Goal: Task Accomplishment & Management: Use online tool/utility

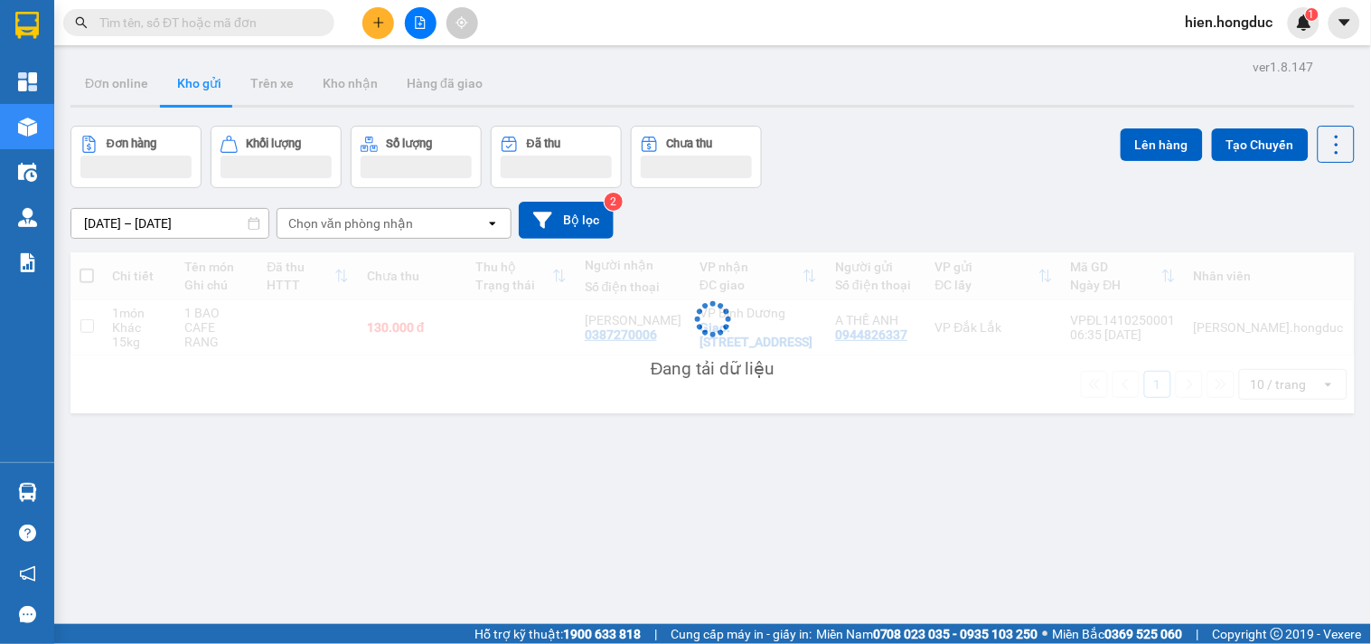
click at [418, 31] on button at bounding box center [421, 23] width 32 height 32
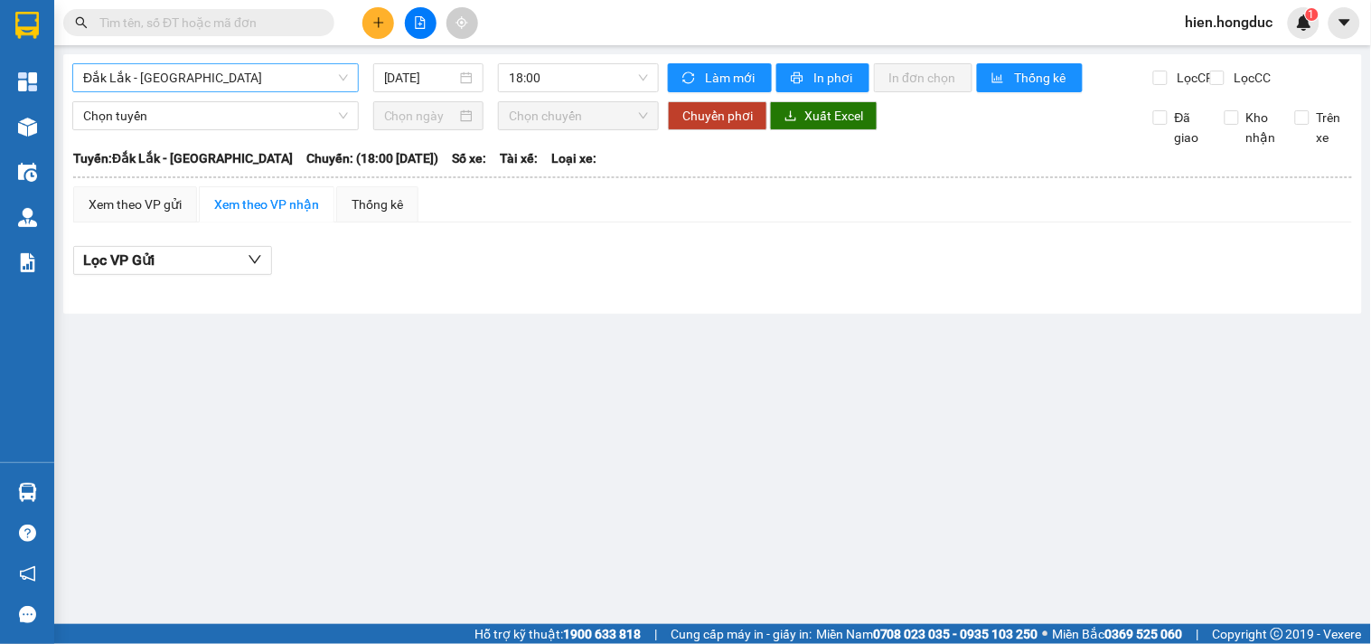
click at [263, 83] on span "Đắk Lắk - [GEOGRAPHIC_DATA]" at bounding box center [215, 77] width 265 height 27
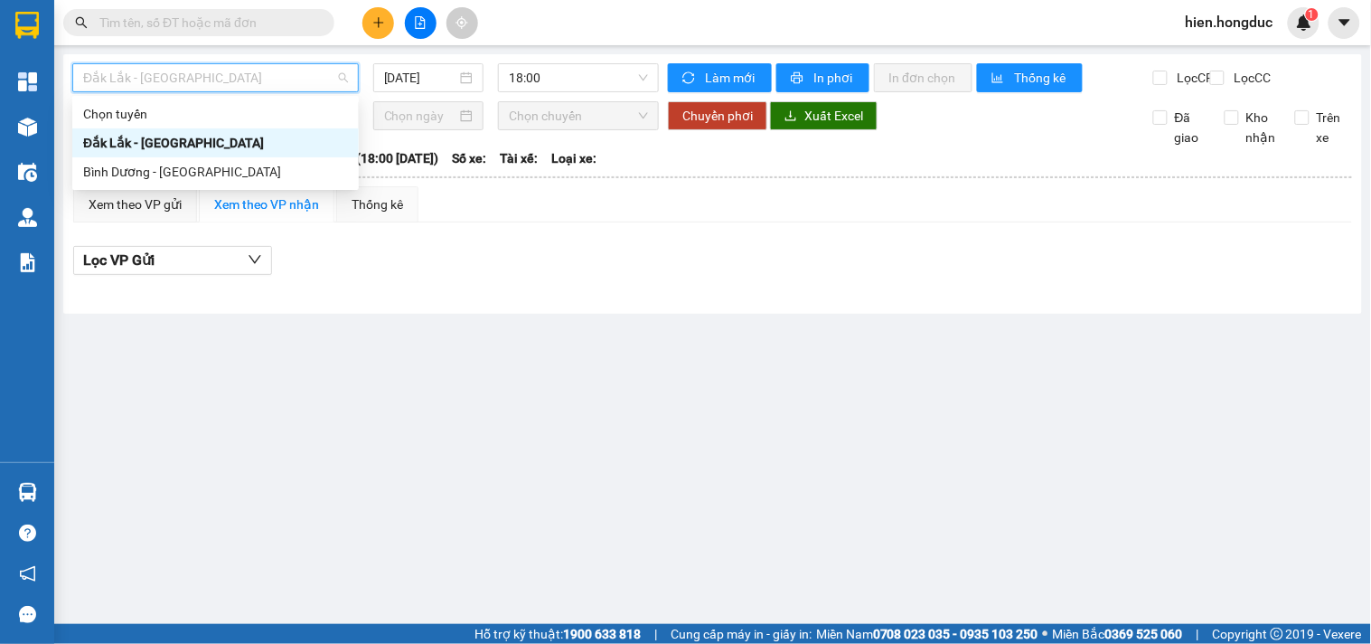
click at [233, 146] on div "Đắk Lắk - [GEOGRAPHIC_DATA]" at bounding box center [215, 143] width 265 height 20
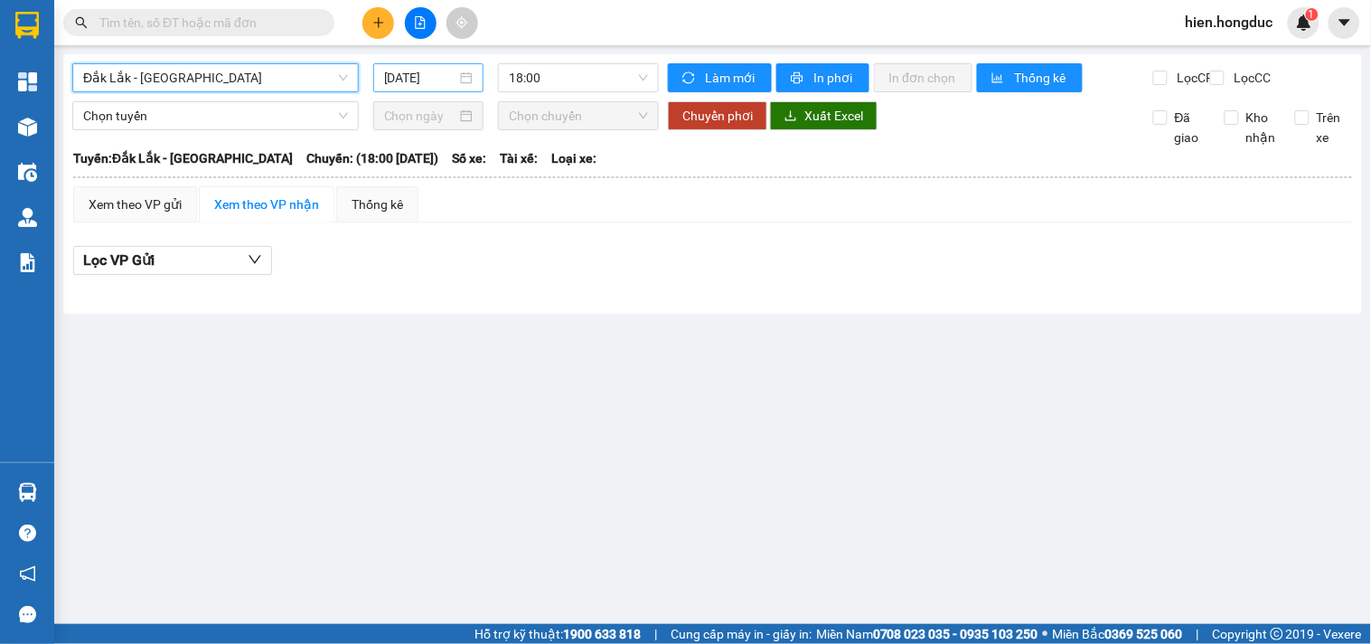
click at [468, 77] on div "[DATE]" at bounding box center [428, 78] width 89 height 20
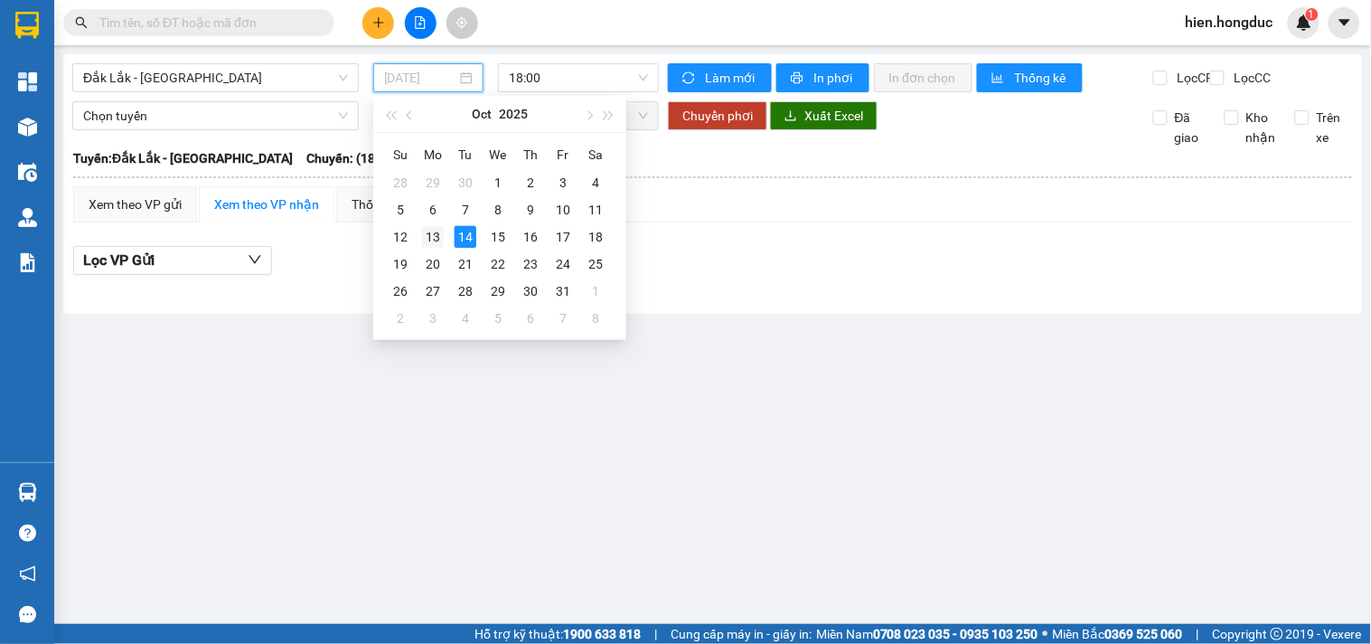
click at [428, 235] on div "13" at bounding box center [433, 237] width 22 height 22
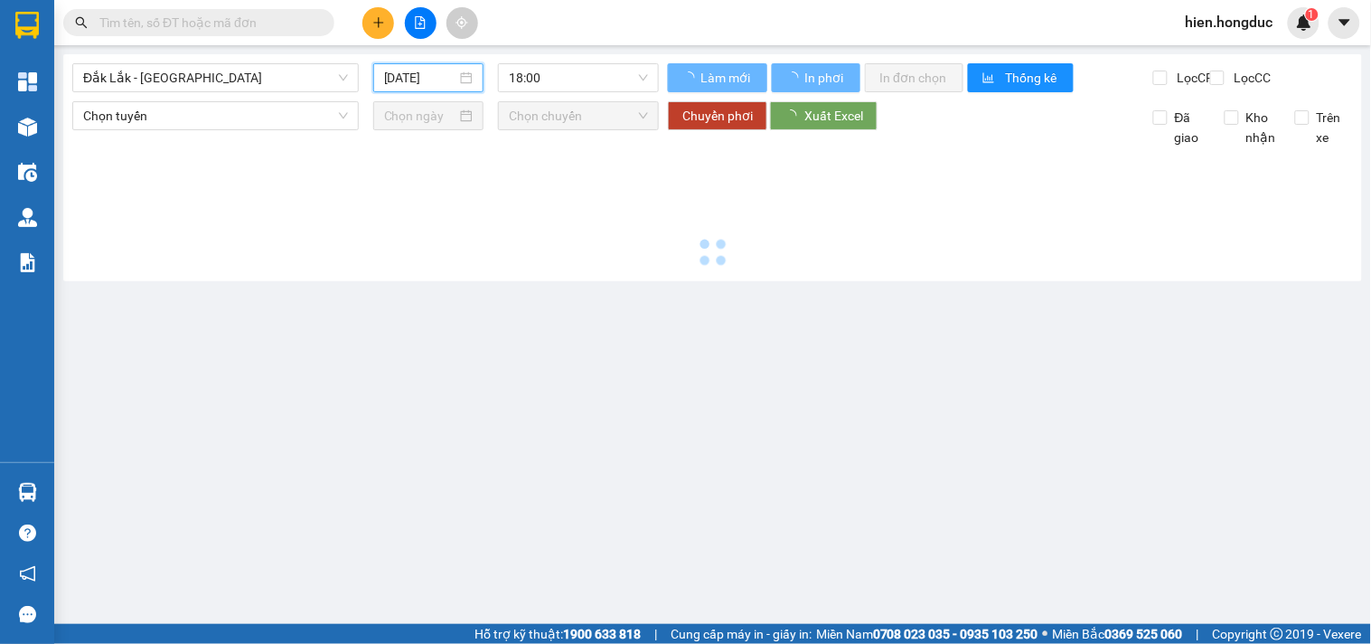
type input "[DATE]"
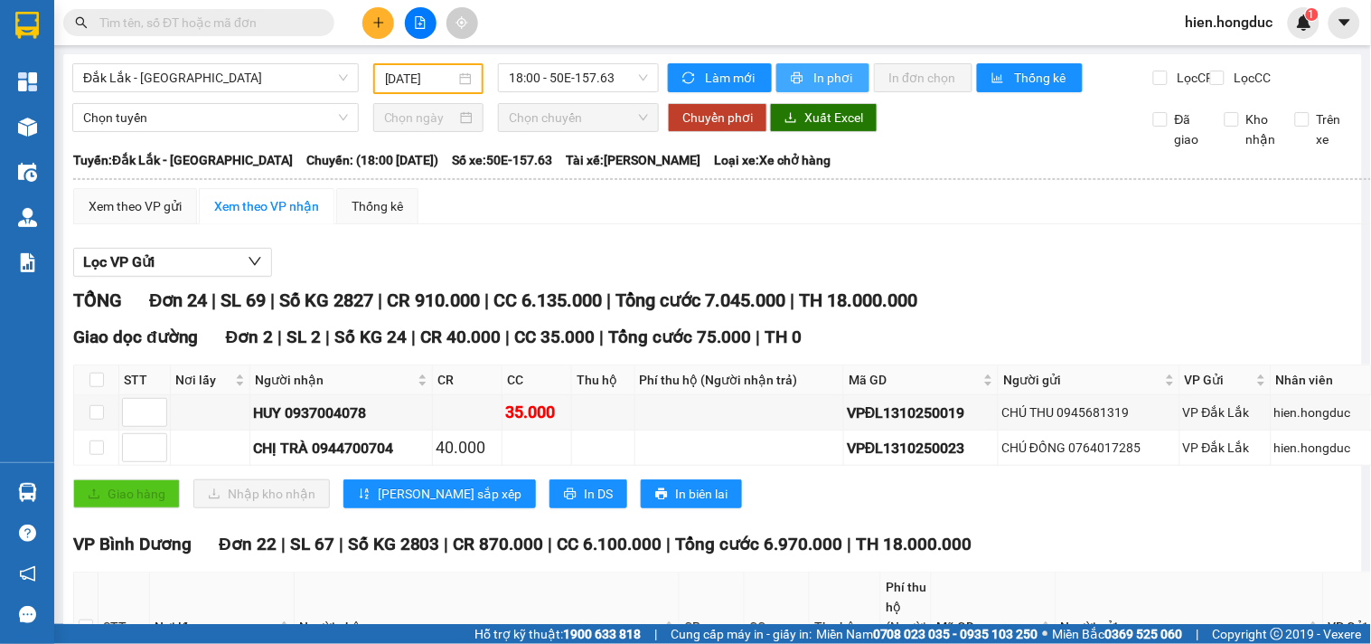
click at [828, 72] on span "In phơi" at bounding box center [834, 78] width 42 height 20
click at [280, 75] on span "Đắk Lắk - [GEOGRAPHIC_DATA]" at bounding box center [215, 77] width 265 height 27
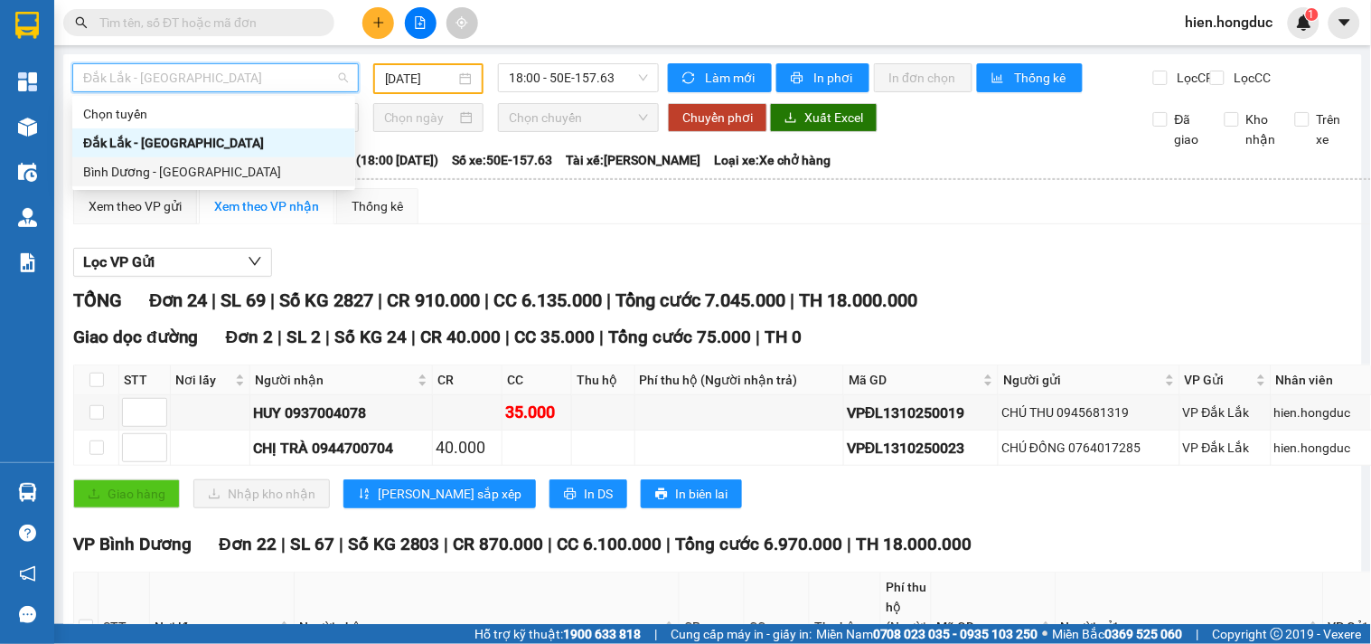
click at [260, 179] on div "Bình Dương - [GEOGRAPHIC_DATA]" at bounding box center [213, 172] width 261 height 20
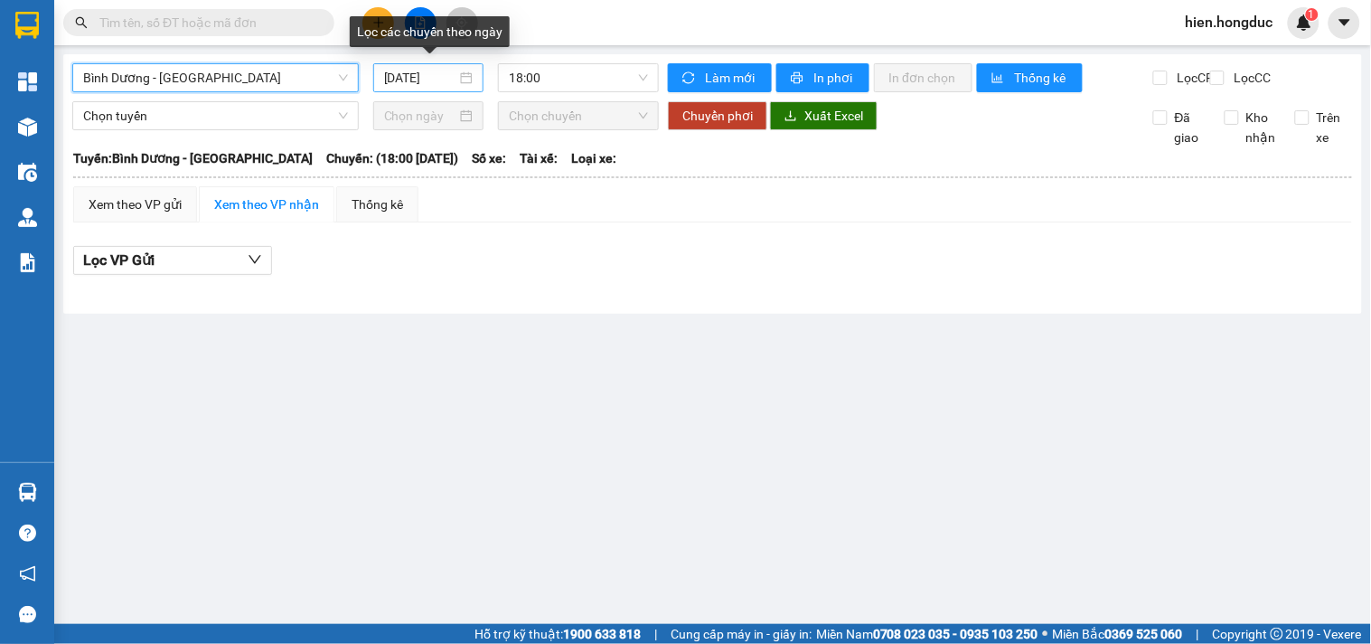
click at [466, 72] on div "[DATE]" at bounding box center [428, 78] width 89 height 20
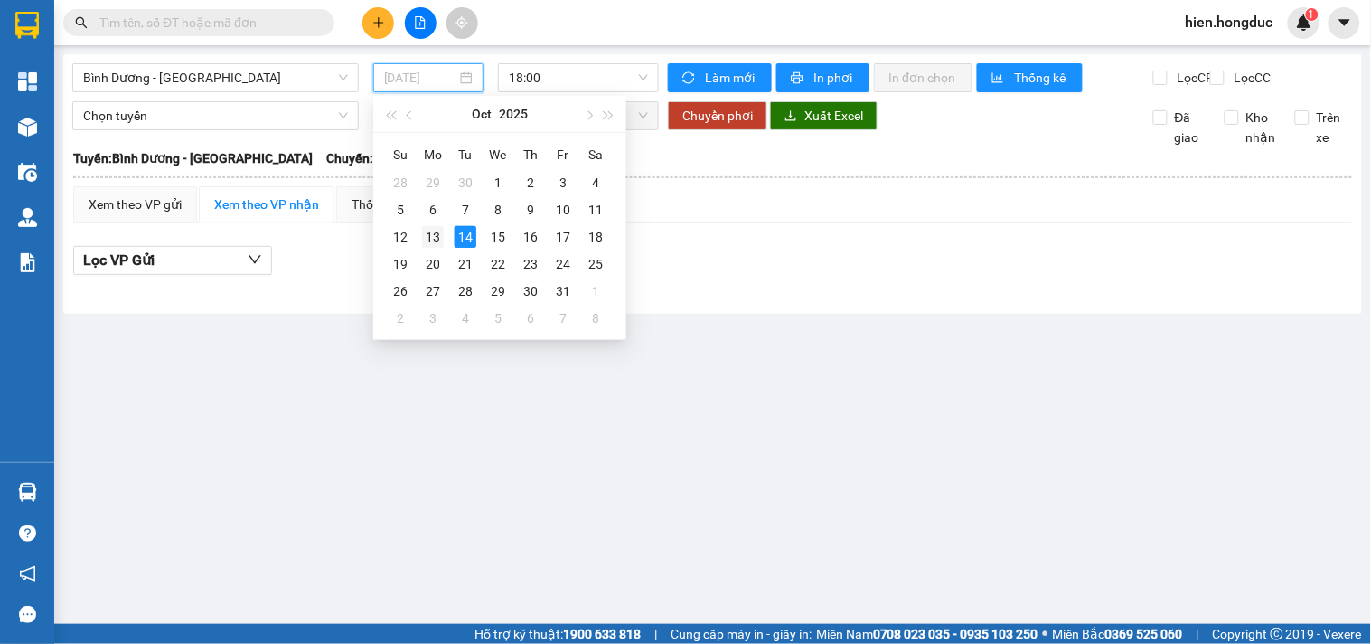
click at [436, 238] on div "13" at bounding box center [433, 237] width 22 height 22
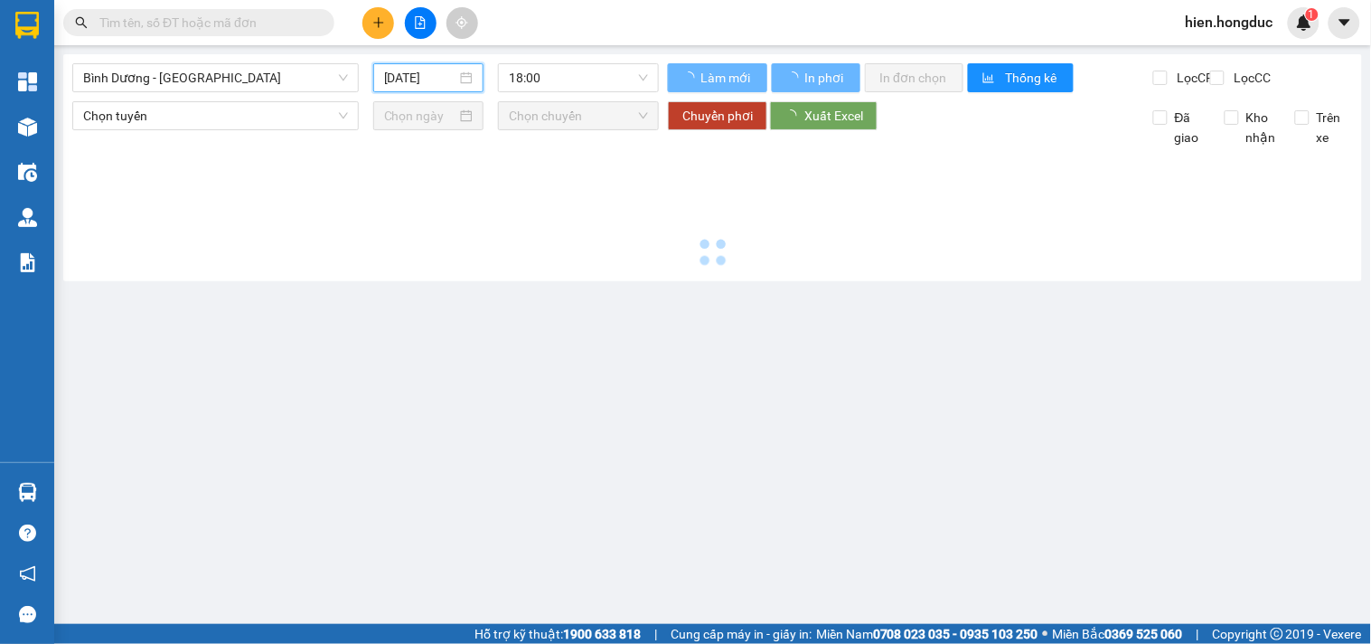
type input "[DATE]"
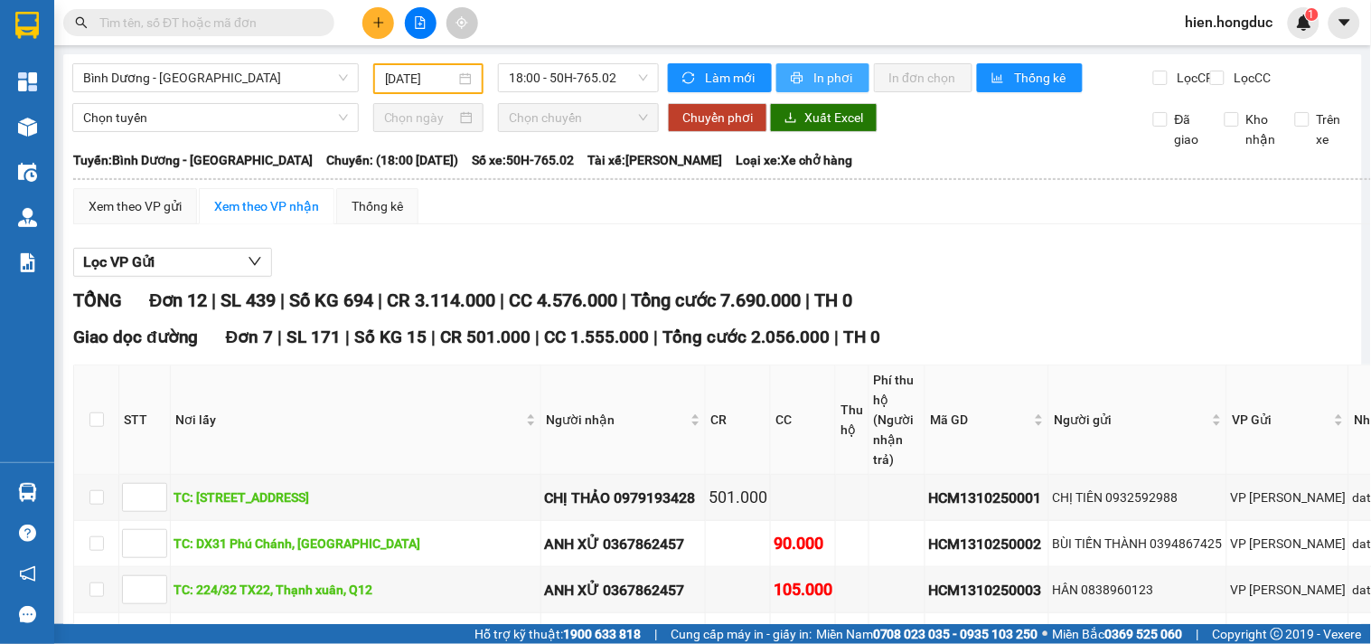
click at [816, 69] on span "In phơi" at bounding box center [834, 78] width 42 height 20
